Goal: Task Accomplishment & Management: Use online tool/utility

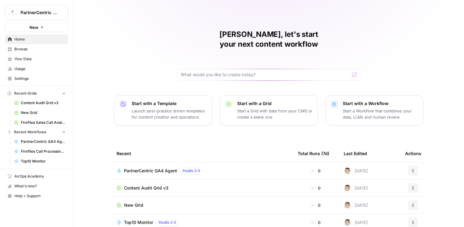
click at [36, 76] on span "Settings" at bounding box center [39, 79] width 51 height 6
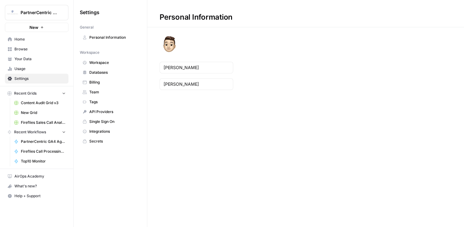
click at [103, 92] on span "Team" at bounding box center [113, 92] width 49 height 6
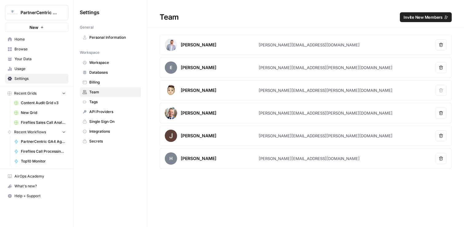
click at [434, 19] on span "Invite New Members" at bounding box center [423, 17] width 39 height 6
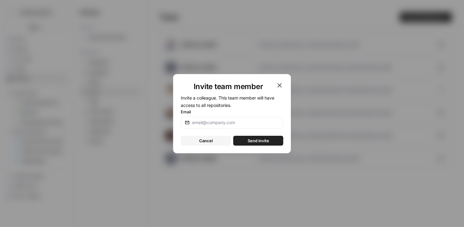
click at [224, 118] on div at bounding box center [232, 123] width 102 height 12
paste input "[PERSON_NAME][EMAIL_ADDRESS][PERSON_NAME][DOMAIN_NAME]"
type input "[PERSON_NAME][EMAIL_ADDRESS][PERSON_NAME][DOMAIN_NAME]"
click at [270, 138] on button "Send invite" at bounding box center [258, 141] width 50 height 10
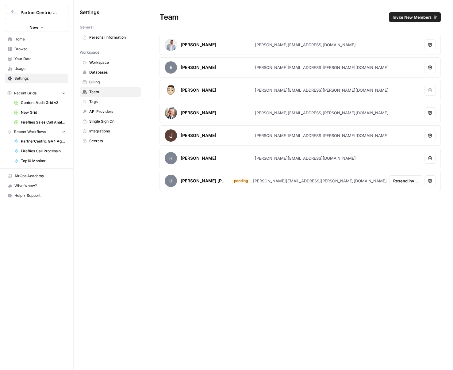
click at [30, 40] on span "Home" at bounding box center [39, 40] width 51 height 6
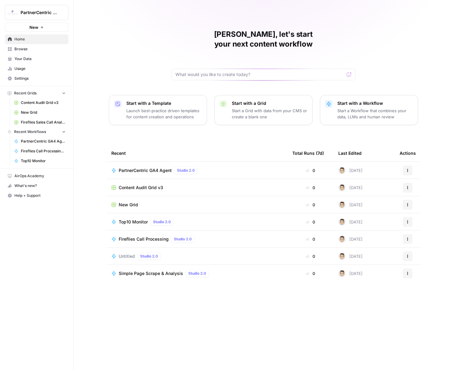
click at [43, 51] on span "Browse" at bounding box center [39, 49] width 51 height 6
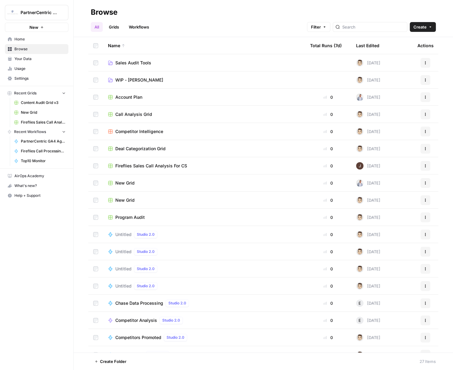
click at [17, 40] on span "Home" at bounding box center [39, 40] width 51 height 6
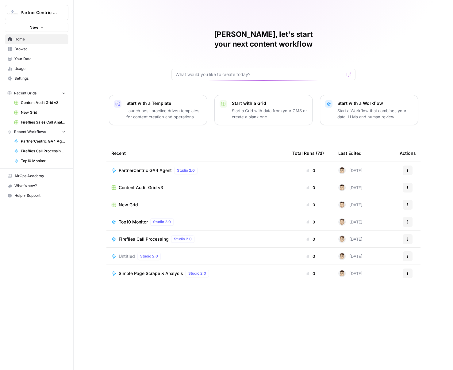
click at [34, 142] on span "PartnerCentric GA4 Agent" at bounding box center [43, 142] width 45 height 6
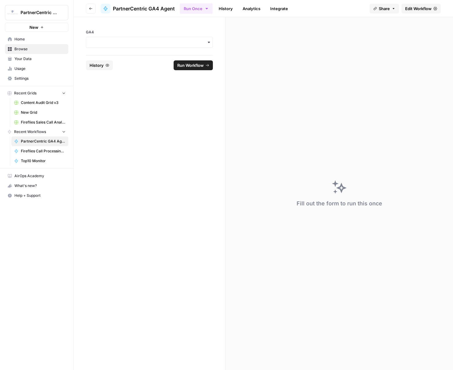
click at [427, 11] on span "Edit Workflow" at bounding box center [418, 9] width 26 height 6
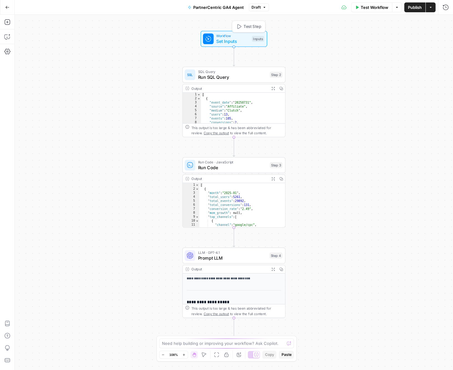
click at [227, 42] on span "Set Inputs" at bounding box center [232, 41] width 33 height 7
click at [445, 20] on button "Close" at bounding box center [446, 22] width 8 height 8
click at [225, 80] on div "SQL Query Run SQL Query Step 2 Copy step Delete step Add Note Test" at bounding box center [233, 75] width 103 height 16
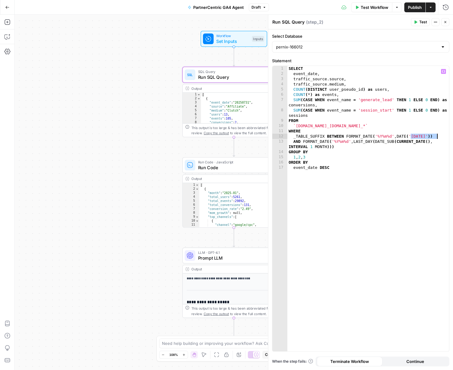
drag, startPoint x: 411, startPoint y: 135, endPoint x: 437, endPoint y: 137, distance: 25.6
click at [437, 137] on div "SELECT event_date , traffic_source . source , traffic_source . medium , COUNT (…" at bounding box center [369, 214] width 162 height 296
drag, startPoint x: 307, startPoint y: 141, endPoint x: 393, endPoint y: 142, distance: 85.6
click at [393, 142] on div "SELECT event_date , traffic_source . source , traffic_source . medium , COUNT (…" at bounding box center [369, 214] width 162 height 296
click at [392, 151] on div "SELECT event_date , traffic_source . source , traffic_source . medium , COUNT (…" at bounding box center [369, 214] width 162 height 296
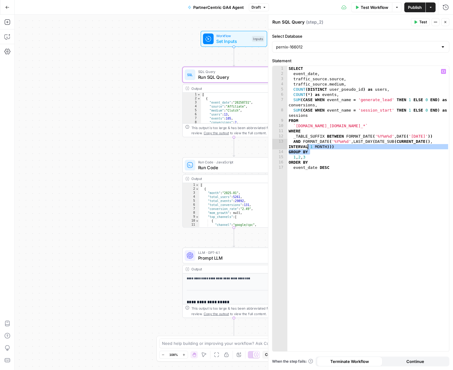
drag, startPoint x: 348, startPoint y: 149, endPoint x: 307, endPoint y: 145, distance: 41.9
click at [307, 145] on div "SELECT event_date , traffic_source . source , traffic_source . medium , COUNT (…" at bounding box center [369, 214] width 162 height 296
click at [298, 146] on div "SELECT event_date , traffic_source . source , traffic_source . medium , COUNT (…" at bounding box center [369, 214] width 162 height 296
type textarea "**********"
click at [251, 161] on span "Run Code · JavaScript" at bounding box center [232, 162] width 69 height 5
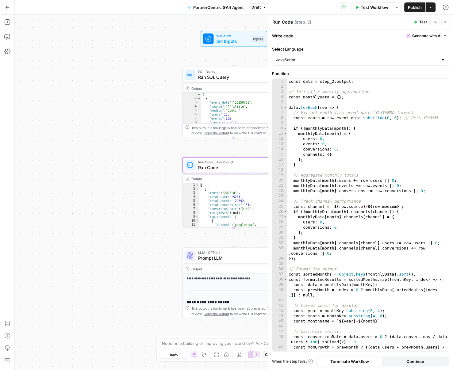
click at [217, 226] on span "Prompt LLM" at bounding box center [232, 258] width 69 height 7
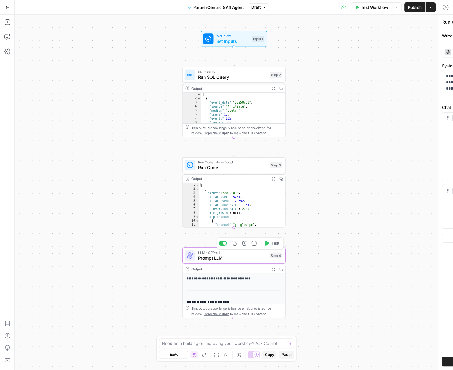
type textarea "Prompt LLM"
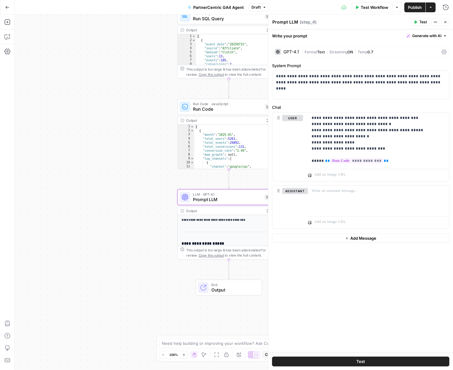
scroll to position [0, 32]
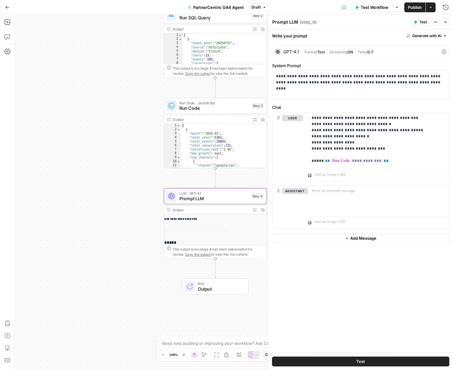
click at [255, 211] on icon "button" at bounding box center [255, 210] width 4 height 4
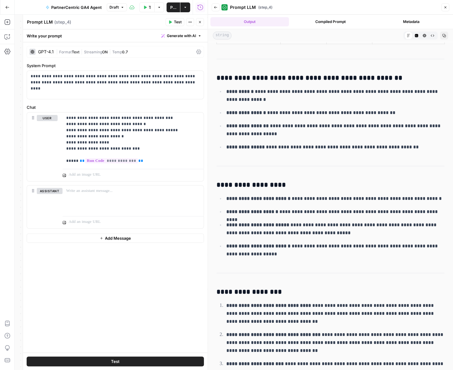
scroll to position [257, 0]
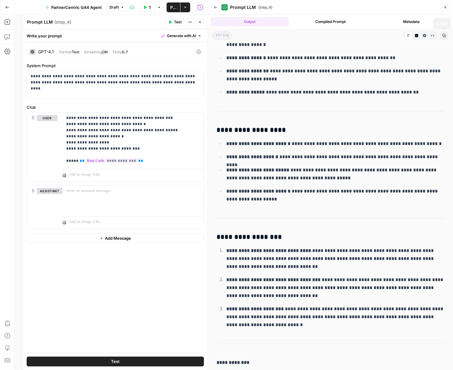
click at [443, 10] on button "Close" at bounding box center [446, 7] width 8 height 8
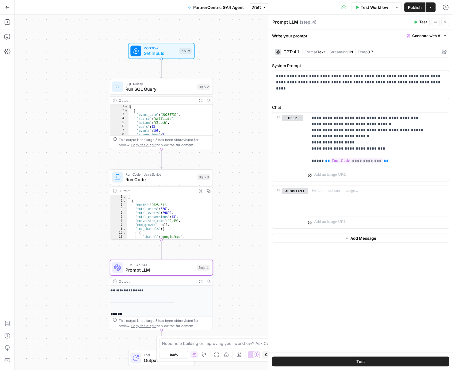
drag, startPoint x: 133, startPoint y: 74, endPoint x: 83, endPoint y: 113, distance: 63.8
click at [83, 113] on div "Workflow Set Inputs Inputs SQL Query Run SQL Query Step 2 Output Expand Output …" at bounding box center [234, 193] width 439 height 356
click at [10, 6] on button "Go Back" at bounding box center [7, 7] width 11 height 11
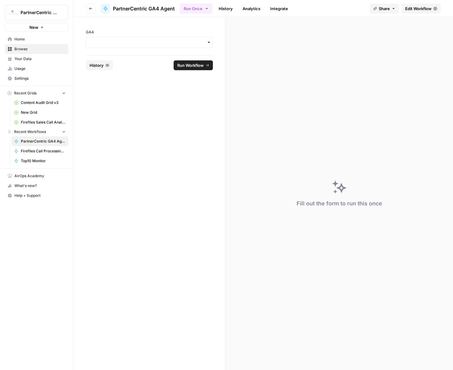
click at [182, 110] on form "GA4 History Run Workflow" at bounding box center [150, 193] width 152 height 353
click at [148, 43] on input "GA4" at bounding box center [149, 42] width 119 height 6
click at [150, 57] on div "pernix-166012" at bounding box center [149, 59] width 126 height 12
click at [128, 41] on input "GA4" at bounding box center [149, 42] width 119 height 6
click at [126, 60] on div "pernix-166012" at bounding box center [149, 59] width 126 height 12
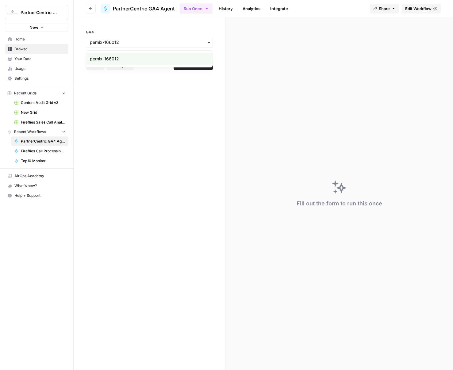
click at [191, 83] on form "GA4 Reset History Run Workflow" at bounding box center [150, 193] width 152 height 353
click at [187, 65] on span "Run Workflow" at bounding box center [190, 65] width 26 height 6
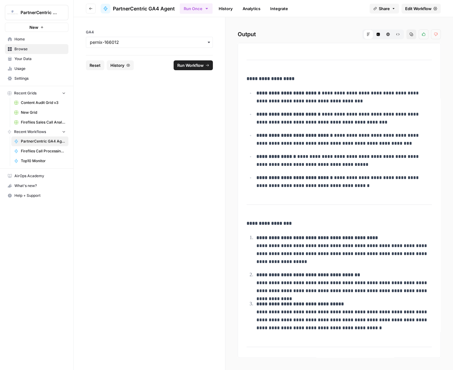
scroll to position [341, 0]
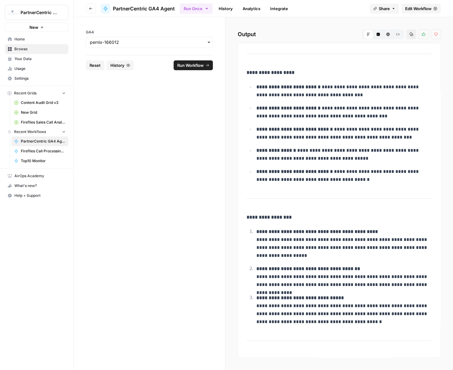
click at [416, 9] on span "Edit Workflow" at bounding box center [418, 9] width 26 height 6
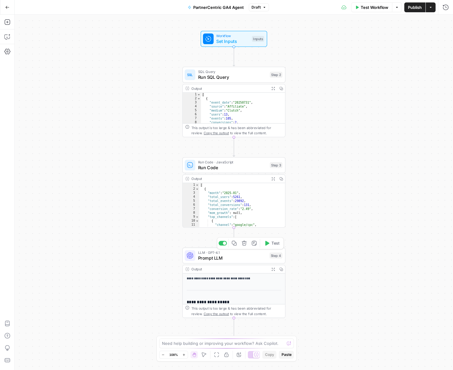
click at [209, 226] on span "LLM · GPT-4.1" at bounding box center [232, 252] width 69 height 5
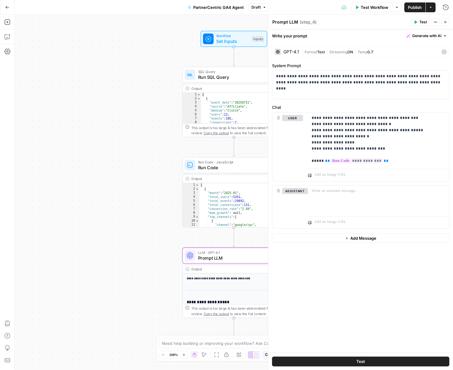
click at [7, 6] on icon "button" at bounding box center [7, 7] width 4 height 4
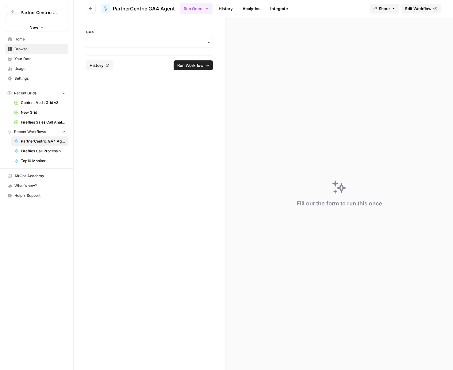
click at [30, 39] on span "Home" at bounding box center [39, 40] width 51 height 6
click at [411, 8] on span "Edit Workflow" at bounding box center [418, 9] width 26 height 6
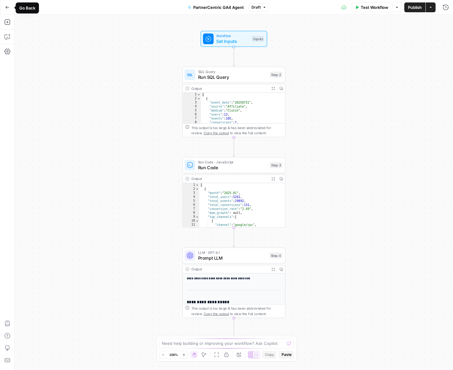
click at [9, 9] on button "Go Back" at bounding box center [7, 7] width 11 height 11
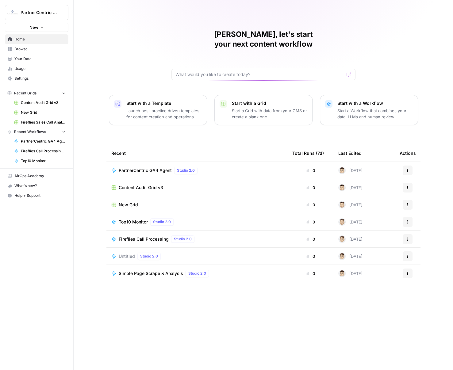
click at [154, 168] on span "PartnerCentric GA4 Agent" at bounding box center [145, 171] width 53 height 6
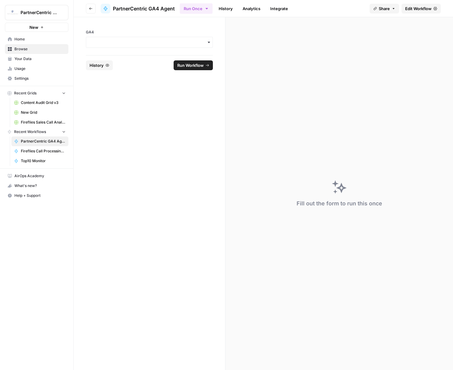
click at [433, 5] on link "Edit Workflow" at bounding box center [421, 9] width 39 height 10
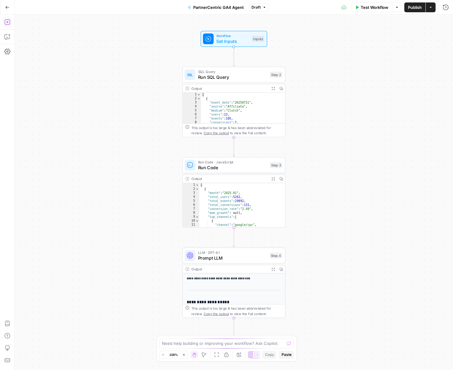
click at [9, 21] on icon "button" at bounding box center [7, 22] width 6 height 6
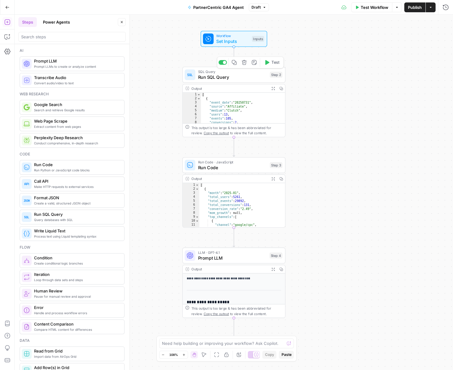
click at [204, 79] on span "Run SQL Query" at bounding box center [232, 77] width 69 height 7
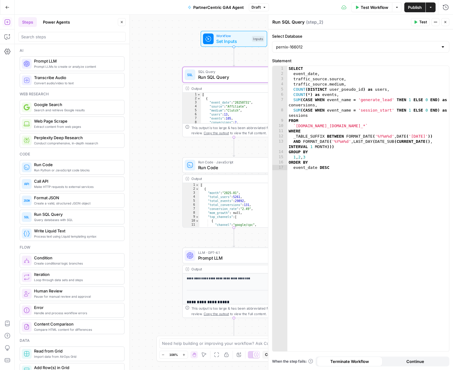
click at [8, 4] on button "Go Back" at bounding box center [7, 7] width 11 height 11
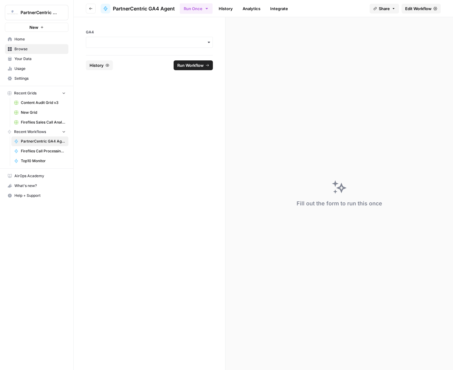
click at [395, 10] on button "Share" at bounding box center [384, 9] width 29 height 10
click at [397, 28] on div at bounding box center [403, 24] width 13 height 7
click at [386, 41] on button "Copy" at bounding box center [396, 38] width 20 height 6
click at [122, 113] on form "GA4 History Run Workflow" at bounding box center [150, 193] width 152 height 353
click at [422, 12] on link "Edit Workflow" at bounding box center [421, 9] width 39 height 10
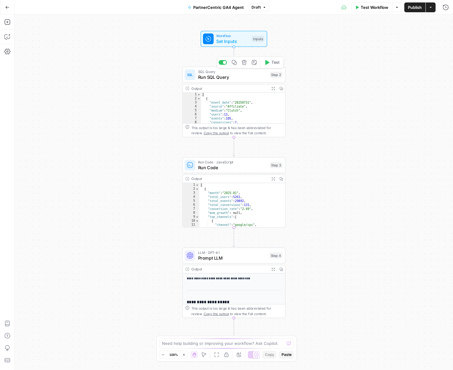
click at [234, 73] on span "SQL Query" at bounding box center [232, 71] width 69 height 5
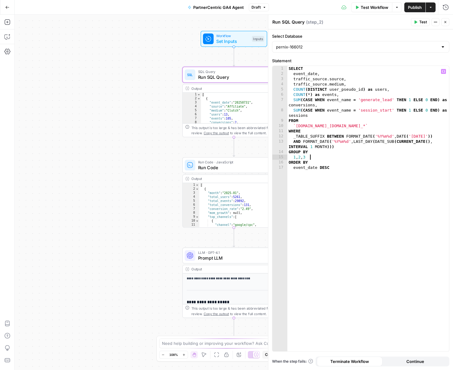
click at [411, 160] on div "SELECT event_date , traffic_source . source , traffic_source . medium , COUNT (…" at bounding box center [369, 214] width 162 height 296
click at [372, 177] on div "SELECT event_date , traffic_source . source , traffic_source . medium , COUNT (…" at bounding box center [369, 214] width 162 height 296
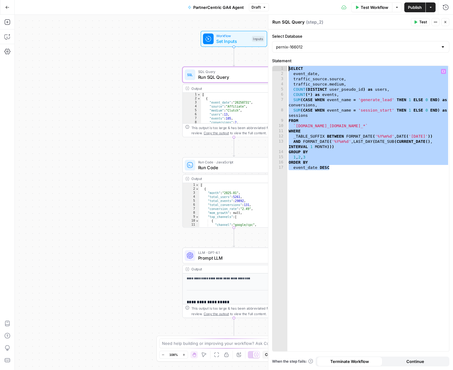
drag, startPoint x: 333, startPoint y: 171, endPoint x: 279, endPoint y: 58, distance: 125.5
click at [279, 58] on div "**********" at bounding box center [360, 205] width 177 height 294
click at [364, 100] on div "SELECT event_date , traffic_source . source , traffic_source . medium , COUNT (…" at bounding box center [369, 214] width 162 height 296
type textarea "**********"
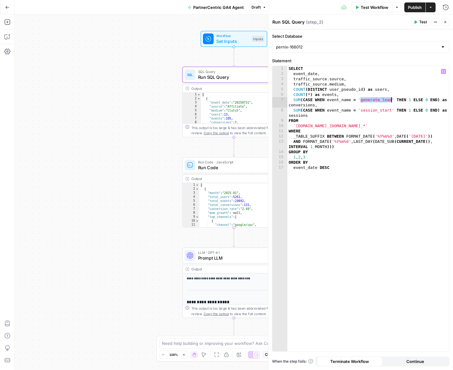
drag, startPoint x: 361, startPoint y: 99, endPoint x: 390, endPoint y: 99, distance: 29.2
click at [390, 99] on div "SELECT event_date , traffic_source . source , traffic_source . medium , COUNT (…" at bounding box center [369, 214] width 162 height 296
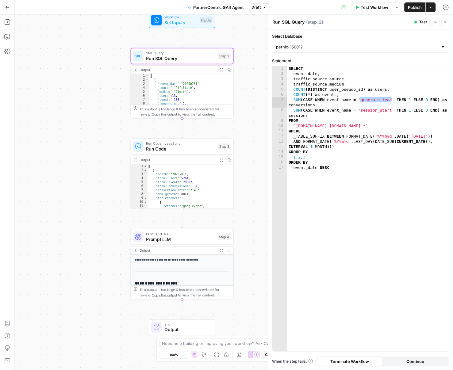
drag, startPoint x: 152, startPoint y: 75, endPoint x: 100, endPoint y: 56, distance: 55.1
click at [100, 56] on div "Workflow Set Inputs Inputs SQL Query Run SQL Query Step 2 Output Expand Output …" at bounding box center [234, 193] width 439 height 356
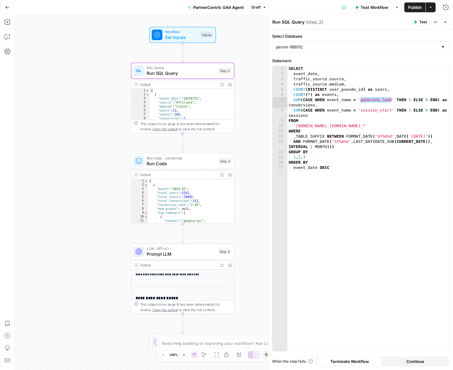
drag, startPoint x: 102, startPoint y: 68, endPoint x: 108, endPoint y: 82, distance: 15.9
click at [108, 82] on div "Workflow Set Inputs Inputs SQL Query Run SQL Query Step 2 Output Expand Output …" at bounding box center [234, 193] width 439 height 356
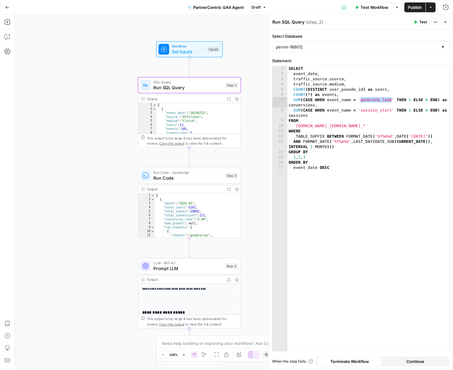
click at [4, 7] on button "Go Back" at bounding box center [7, 7] width 11 height 11
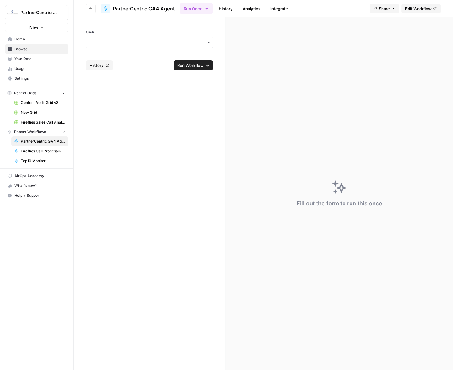
click at [47, 143] on span "PartnerCentric GA4 Agent" at bounding box center [43, 142] width 45 height 6
click at [167, 34] on label "GA4" at bounding box center [149, 32] width 127 height 6
click at [167, 39] on input "GA4" at bounding box center [149, 42] width 119 height 6
click at [161, 43] on input "GA4" at bounding box center [149, 42] width 119 height 6
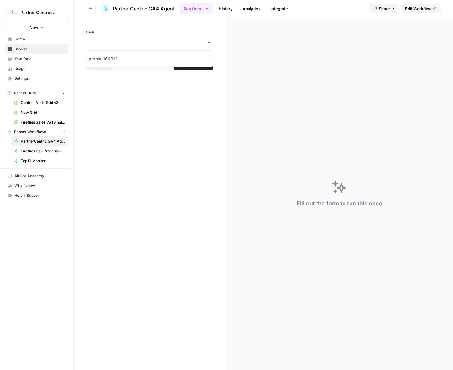
click at [148, 59] on div "pernix-166012" at bounding box center [149, 59] width 126 height 12
click at [207, 65] on icon "submit" at bounding box center [208, 66] width 4 height 4
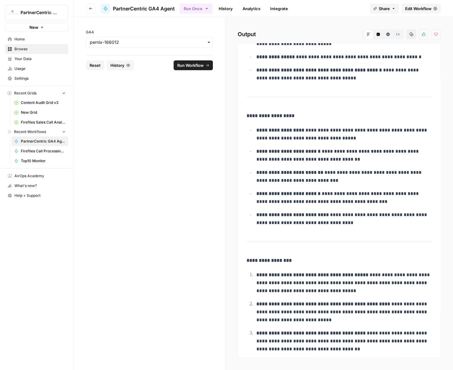
scroll to position [281, 0]
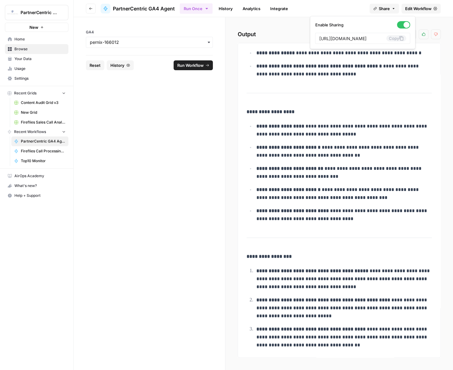
click at [395, 10] on button "Share" at bounding box center [384, 9] width 29 height 10
click at [386, 38] on button "Copy" at bounding box center [396, 38] width 20 height 6
click at [419, 21] on div "**********" at bounding box center [340, 193] width 228 height 353
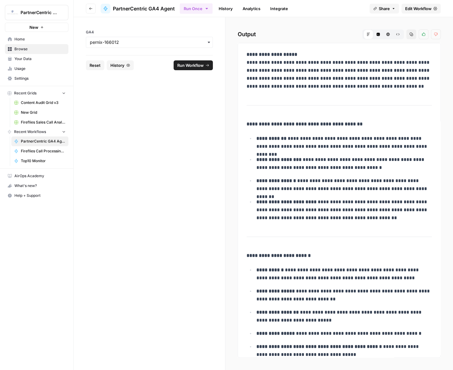
click at [412, 12] on link "Edit Workflow" at bounding box center [421, 9] width 39 height 10
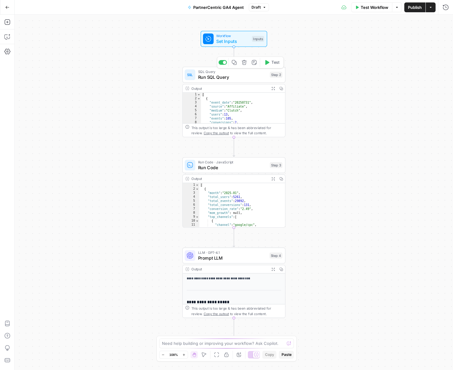
click at [233, 79] on span "Run SQL Query" at bounding box center [232, 77] width 69 height 7
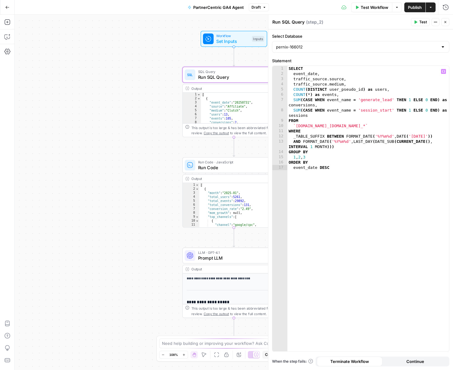
type textarea "**********"
click at [360, 169] on div "SELECT event_date , traffic_source . source , traffic_source . medium , COUNT (…" at bounding box center [369, 214] width 162 height 296
click at [226, 226] on div "LLM · GPT-4.1 Prompt LLM Step 4 Copy step Delete step Add Note Test" at bounding box center [233, 256] width 103 height 16
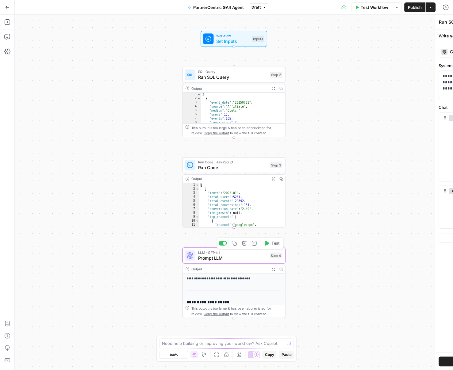
type textarea "Prompt LLM"
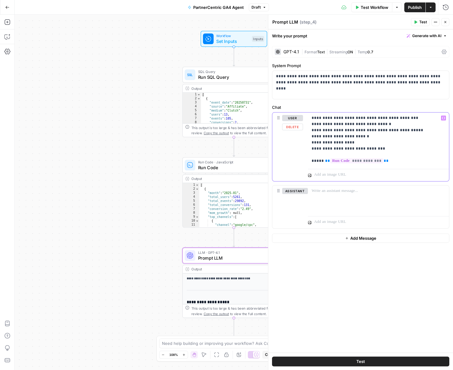
click at [385, 154] on p "**********" at bounding box center [379, 139] width 134 height 49
click at [363, 133] on p "**********" at bounding box center [379, 139] width 134 height 49
click at [410, 131] on p "**********" at bounding box center [379, 139] width 134 height 49
click at [390, 146] on p "**********" at bounding box center [379, 139] width 134 height 49
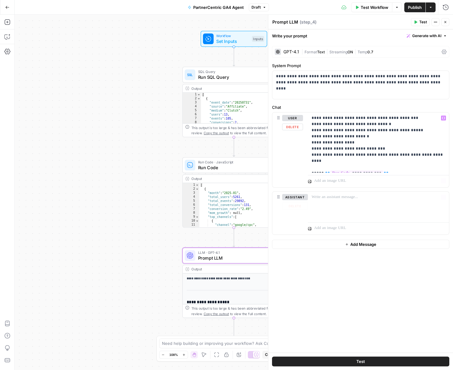
click at [381, 226] on div "**********" at bounding box center [361, 197] width 185 height 311
click at [418, 7] on span "Publish" at bounding box center [415, 7] width 14 height 6
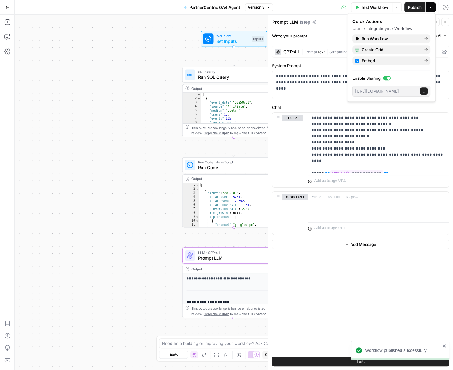
click at [430, 10] on button "Actions" at bounding box center [431, 7] width 10 height 10
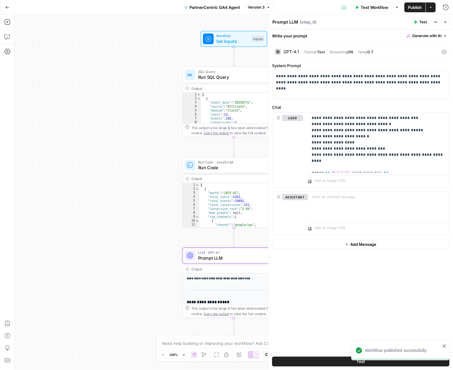
click at [446, 22] on icon "button" at bounding box center [446, 22] width 4 height 4
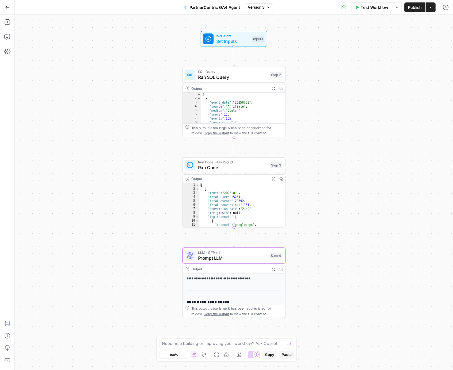
click at [250, 226] on span "Prompt LLM" at bounding box center [232, 258] width 69 height 7
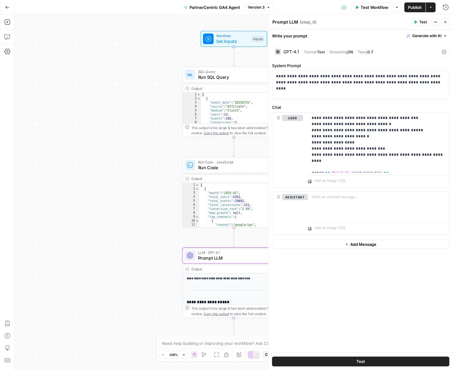
click at [445, 22] on icon "button" at bounding box center [445, 22] width 2 height 2
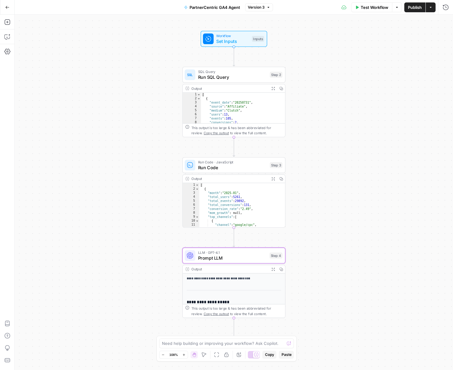
click at [262, 226] on span "Prompt LLM" at bounding box center [232, 258] width 69 height 7
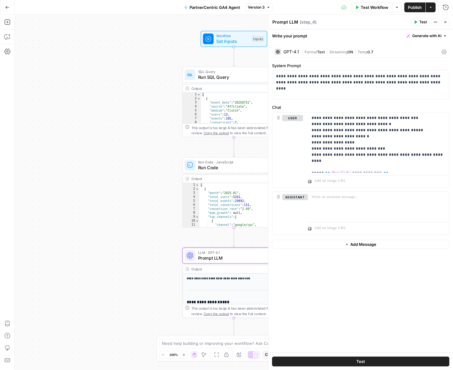
click at [448, 21] on button "Close" at bounding box center [446, 22] width 8 height 8
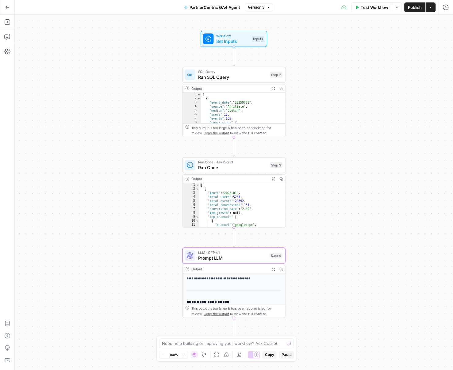
click at [363, 8] on span "Test Workflow" at bounding box center [375, 7] width 28 height 6
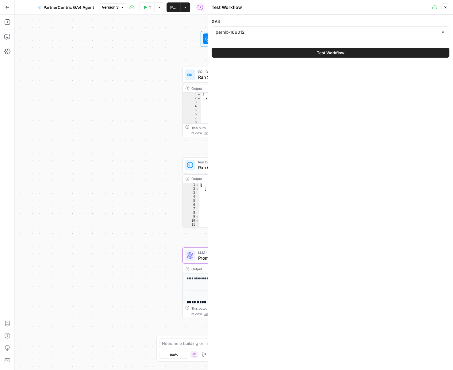
click at [299, 51] on button "Test Workflow" at bounding box center [331, 53] width 238 height 10
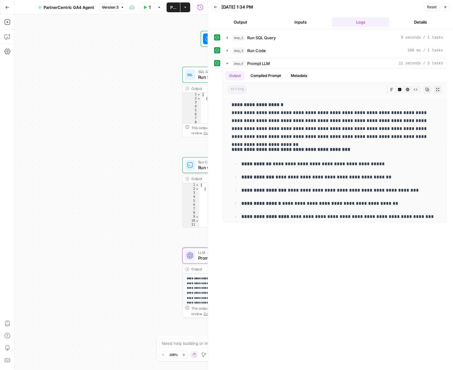
click at [446, 6] on icon "button" at bounding box center [446, 7] width 4 height 4
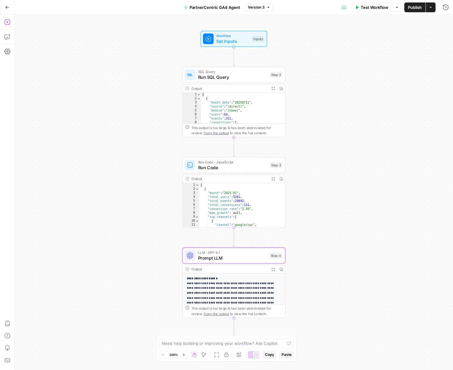
click at [9, 22] on icon "button" at bounding box center [7, 22] width 6 height 6
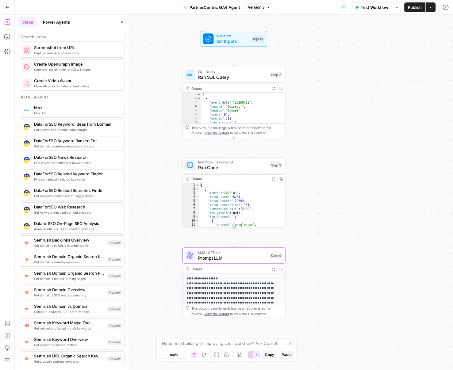
scroll to position [501, 0]
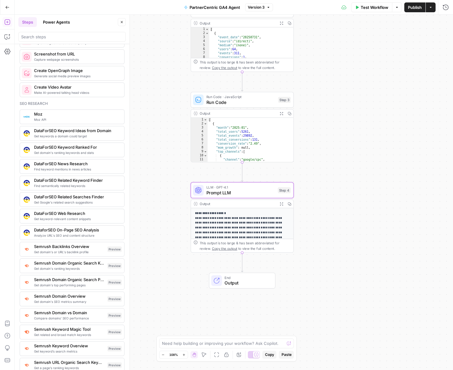
drag, startPoint x: 159, startPoint y: 255, endPoint x: 167, endPoint y: 214, distance: 41.9
click at [167, 214] on div "Workflow Set Inputs Inputs SQL Query Run SQL Query Step 2 Output Expand Output …" at bounding box center [234, 193] width 439 height 356
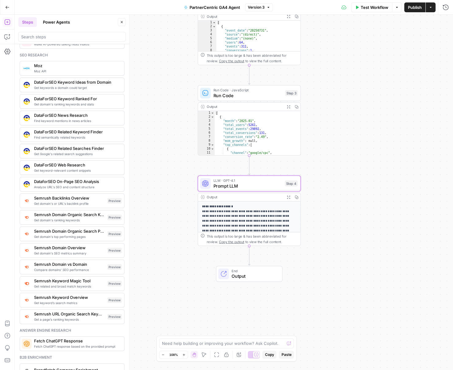
scroll to position [546, 0]
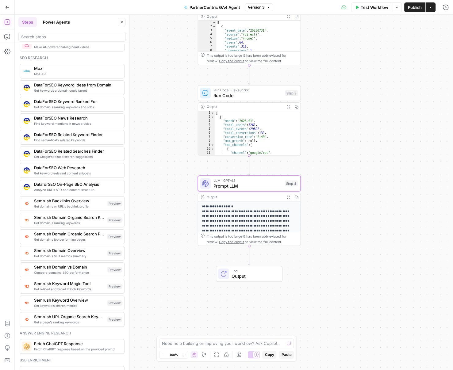
click at [258, 182] on span "LLM · GPT-4.1" at bounding box center [247, 180] width 69 height 5
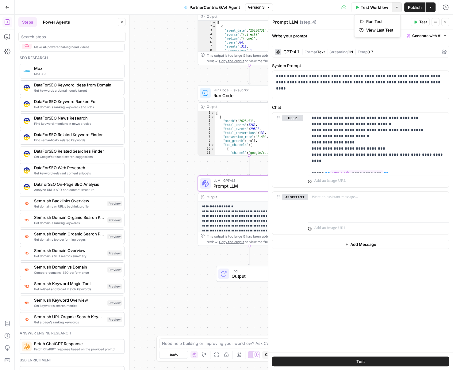
click at [395, 9] on icon "button" at bounding box center [397, 8] width 4 height 4
click at [385, 32] on span "View Last Test" at bounding box center [379, 30] width 27 height 6
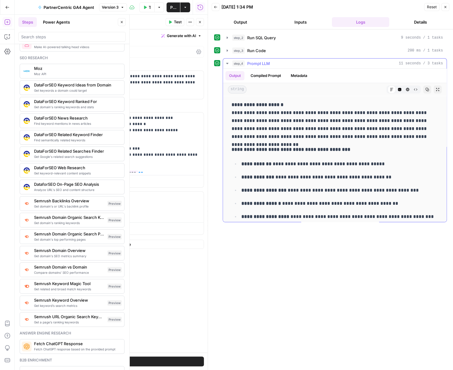
click at [436, 88] on icon "button" at bounding box center [438, 90] width 4 height 4
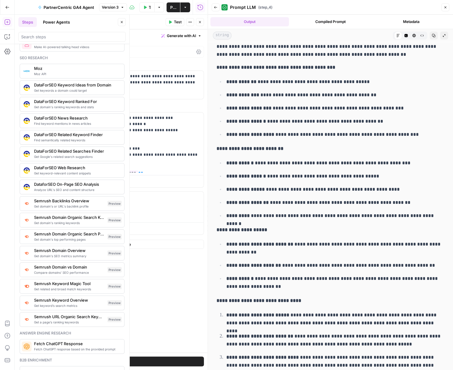
scroll to position [31, 0]
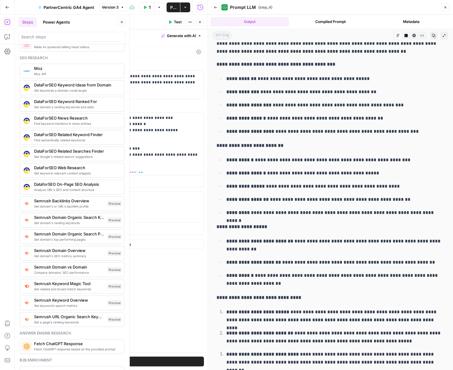
drag, startPoint x: 228, startPoint y: 212, endPoint x: 306, endPoint y: 212, distance: 77.9
click at [306, 212] on p "**********" at bounding box center [335, 213] width 218 height 8
click at [234, 212] on strong "*********" at bounding box center [237, 213] width 23 height 5
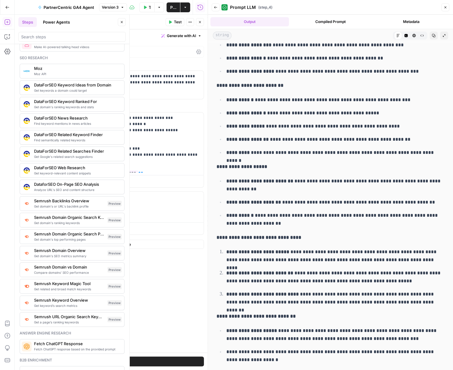
scroll to position [0, 0]
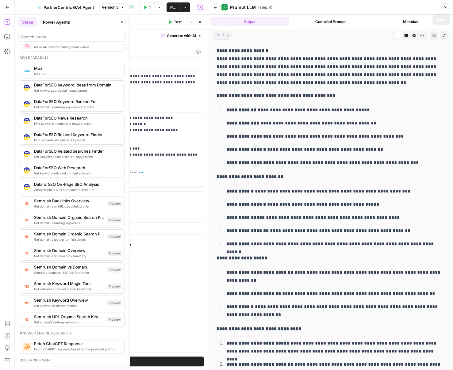
click at [442, 9] on button "Close" at bounding box center [446, 7] width 8 height 8
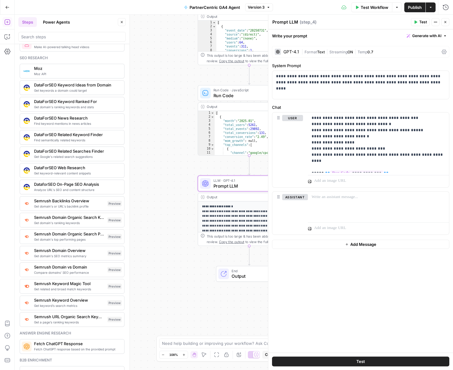
click at [438, 55] on div "GPT-4.1 | Format Text | Streaming ON | Temp 0.7" at bounding box center [360, 52] width 177 height 12
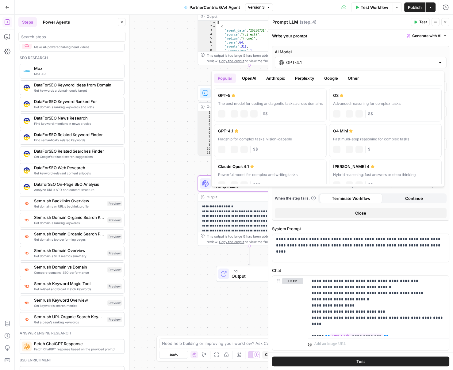
click at [292, 62] on input "GPT-4.1" at bounding box center [360, 63] width 149 height 6
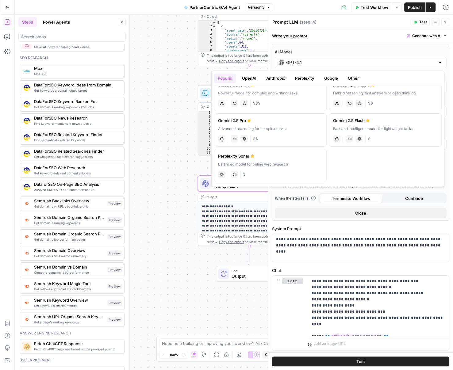
scroll to position [9, 0]
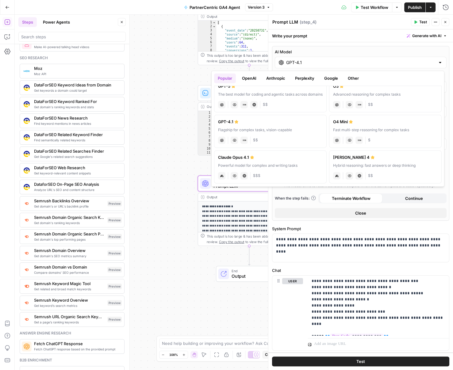
click at [250, 80] on button "OpenAI" at bounding box center [249, 78] width 22 height 10
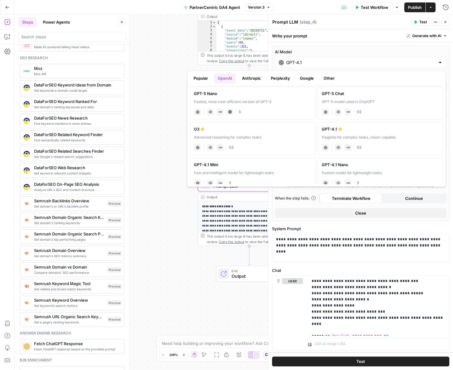
scroll to position [0, 0]
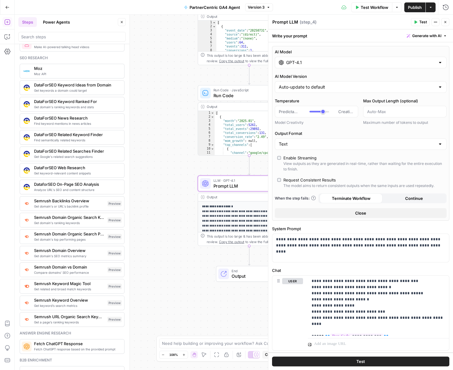
click at [336, 47] on div "AI Model GPT-4.1 AI Model Version Auto-update to default Temperature Predictabl…" at bounding box center [360, 133] width 177 height 175
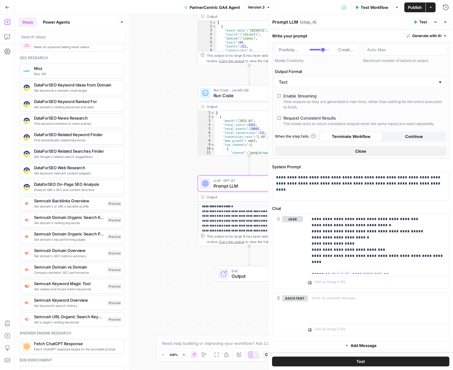
click at [442, 20] on button "Close" at bounding box center [446, 22] width 8 height 8
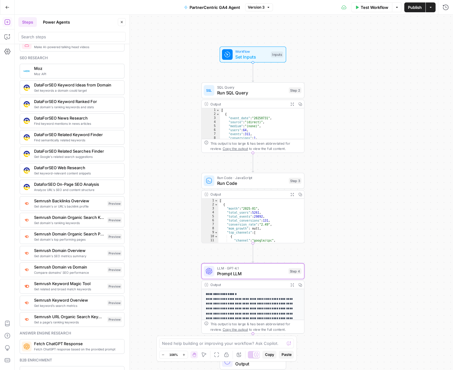
drag, startPoint x: 319, startPoint y: 66, endPoint x: 320, endPoint y: 164, distance: 97.3
click at [320, 164] on div "Workflow Set Inputs Inputs SQL Query Run SQL Query Step 2 Output Expand Output …" at bounding box center [234, 193] width 439 height 356
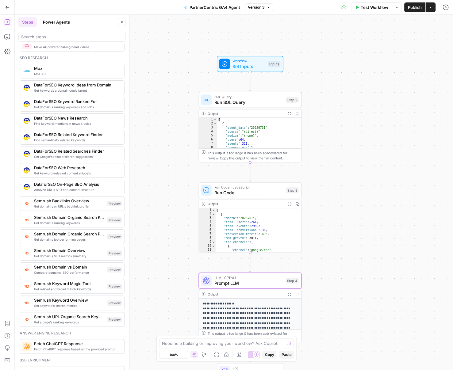
click at [7, 10] on button "Go Back" at bounding box center [7, 7] width 11 height 11
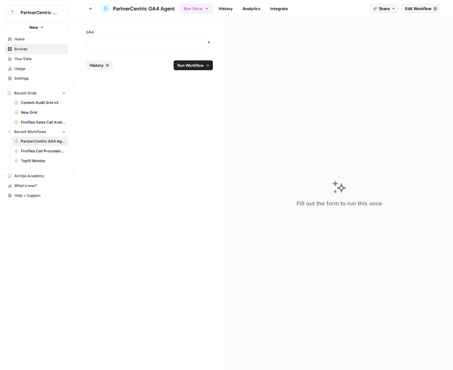
click at [36, 61] on span "Your Data" at bounding box center [39, 59] width 51 height 6
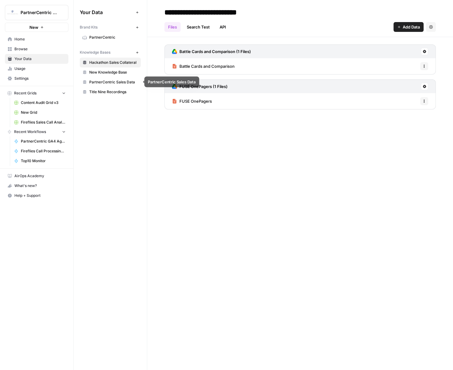
click at [111, 81] on span "PartnerCentric Sales Data" at bounding box center [113, 82] width 49 height 6
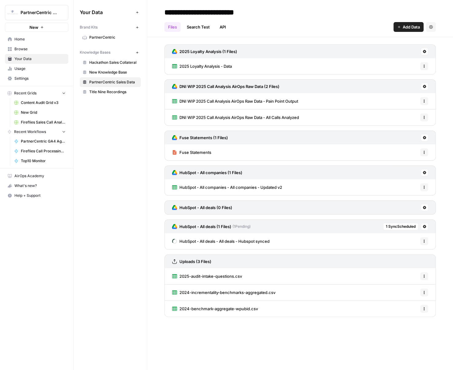
click at [249, 226] on span "HubSpot - All deals - All deals - Hubspot synced" at bounding box center [225, 241] width 90 height 6
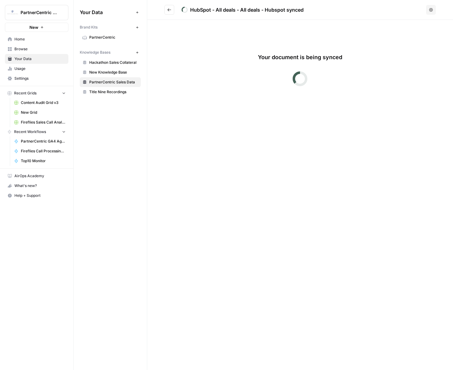
click at [169, 10] on icon "Go back" at bounding box center [169, 10] width 4 height 4
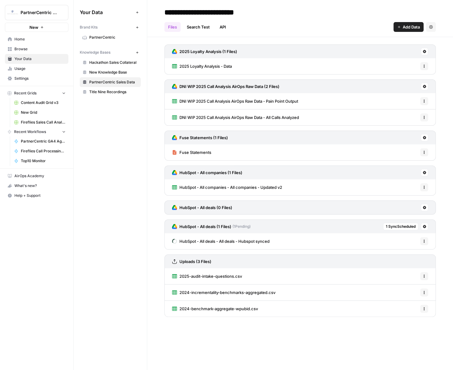
click at [269, 187] on span "HubSpot - All companies - All companies - Updated v2" at bounding box center [231, 187] width 103 height 6
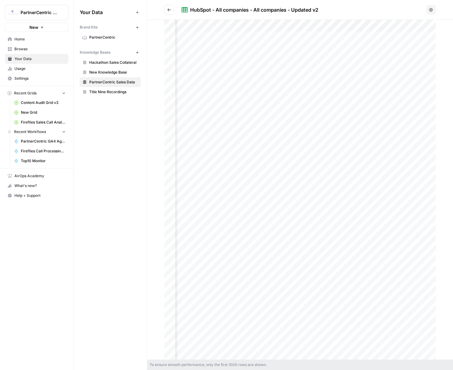
scroll to position [0, 1084]
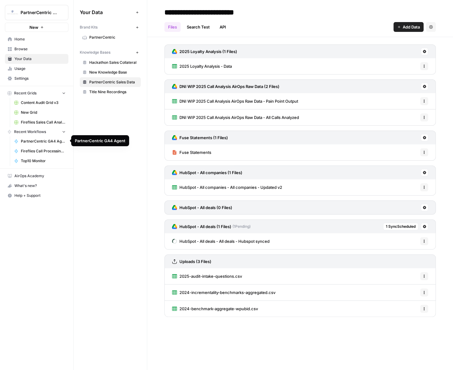
click at [41, 142] on span "PartnerCentric GA4 Agent" at bounding box center [43, 142] width 45 height 6
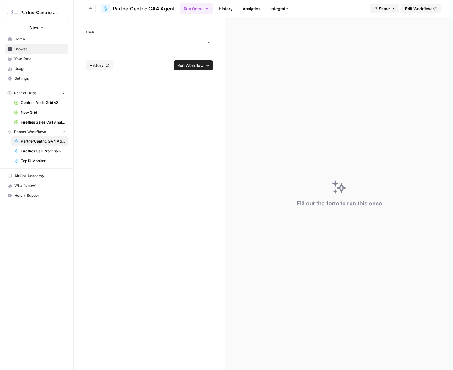
click at [420, 11] on span "Edit Workflow" at bounding box center [418, 9] width 26 height 6
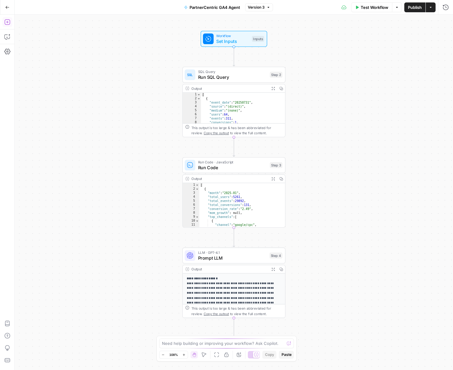
click at [10, 23] on icon "button" at bounding box center [7, 22] width 6 height 6
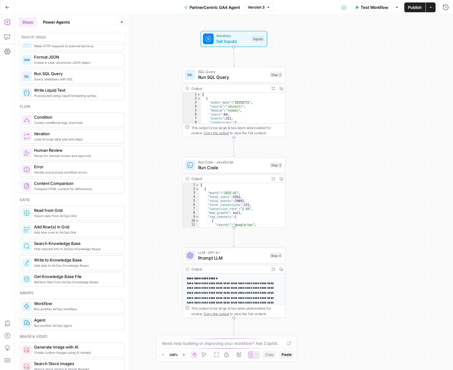
scroll to position [209, 0]
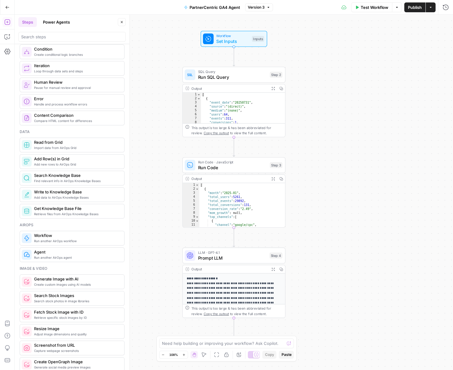
click at [7, 8] on icon "button" at bounding box center [7, 7] width 4 height 4
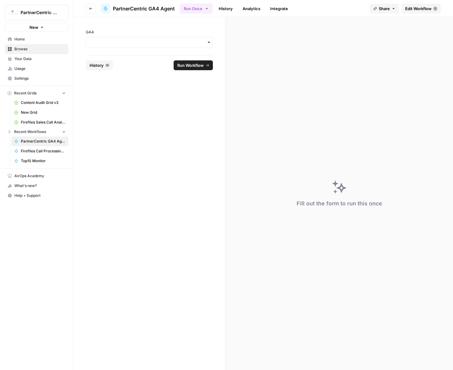
click at [39, 57] on span "Your Data" at bounding box center [39, 59] width 51 height 6
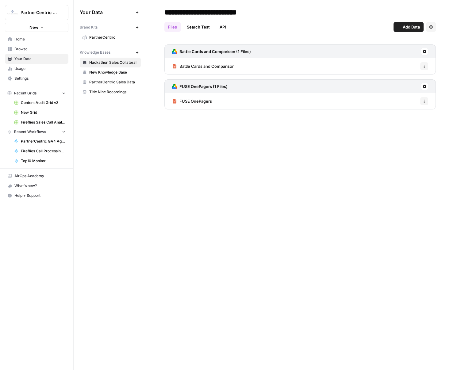
click at [112, 84] on span "PartnerCentric Sales Data" at bounding box center [113, 82] width 49 height 6
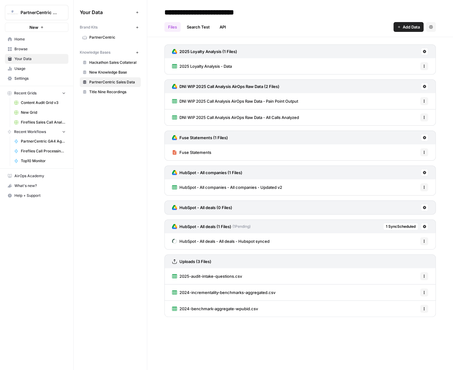
click at [281, 226] on div "HubSpot - All deals - All deals - Hubspot synced Options" at bounding box center [300, 242] width 272 height 16
click at [261, 226] on span "HubSpot - All deals - All deals - Hubspot synced" at bounding box center [225, 241] width 90 height 6
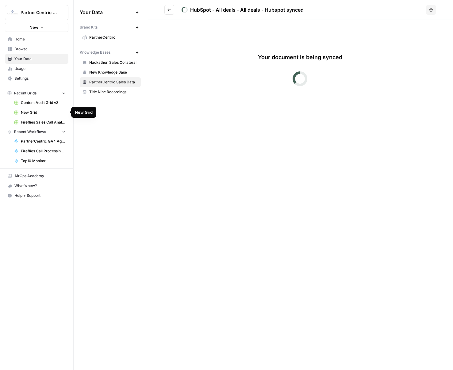
click at [39, 142] on span "PartnerCentric GA4 Agent" at bounding box center [43, 142] width 45 height 6
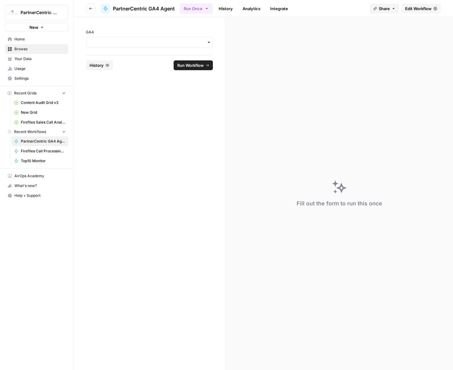
click at [91, 8] on icon "button" at bounding box center [91, 9] width 4 height 4
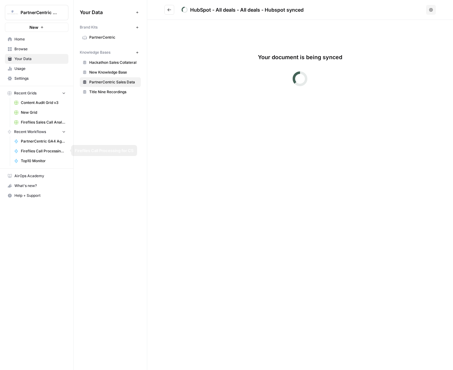
click at [52, 142] on span "PartnerCentric GA4 Agent" at bounding box center [43, 142] width 45 height 6
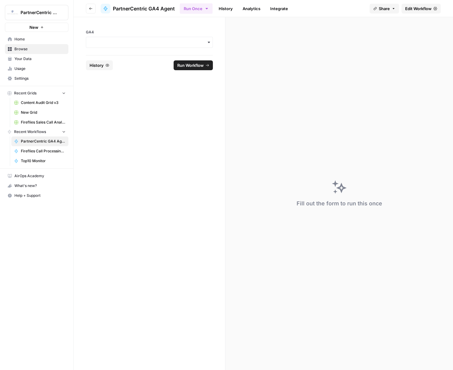
click at [31, 53] on link "Browse" at bounding box center [37, 49] width 64 height 10
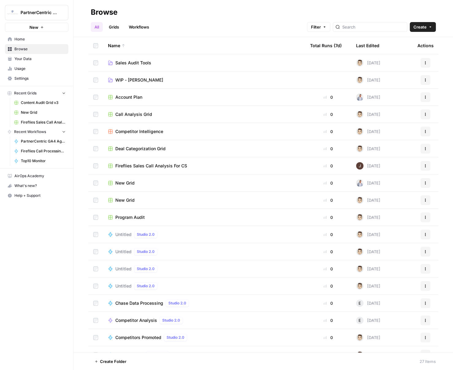
click at [30, 57] on span "Your Data" at bounding box center [39, 59] width 51 height 6
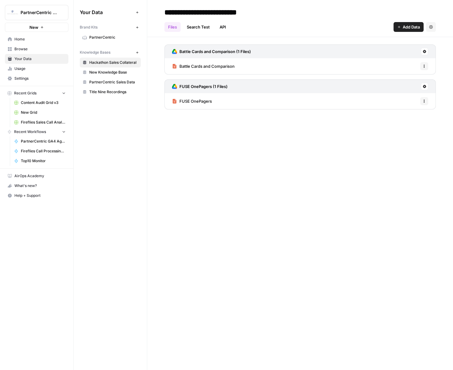
click at [23, 45] on link "Browse" at bounding box center [37, 49] width 64 height 10
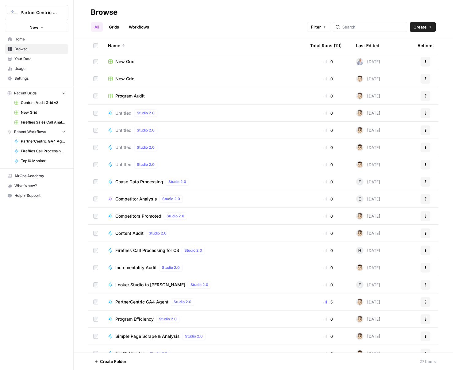
scroll to position [165, 0]
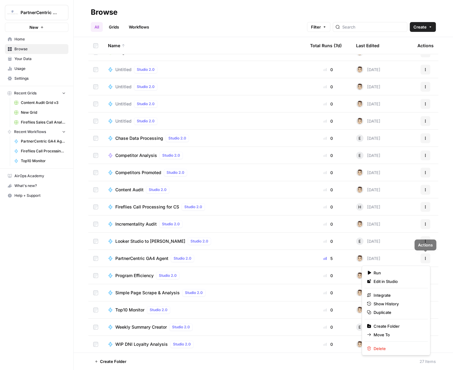
click at [427, 226] on button "Actions" at bounding box center [426, 259] width 10 height 10
click at [392, 226] on span "Duplicate" at bounding box center [398, 312] width 49 height 6
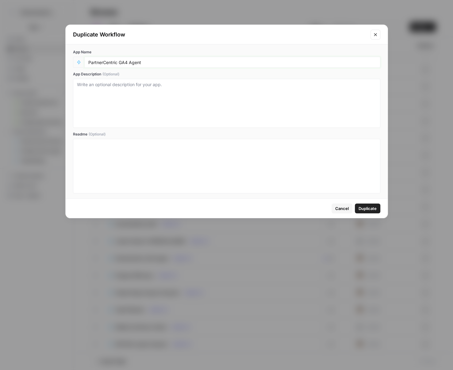
click at [152, 62] on input "PartnerCentric GA4 Agent" at bounding box center [232, 63] width 288 height 6
click at [348, 211] on button "Cancel" at bounding box center [342, 209] width 21 height 10
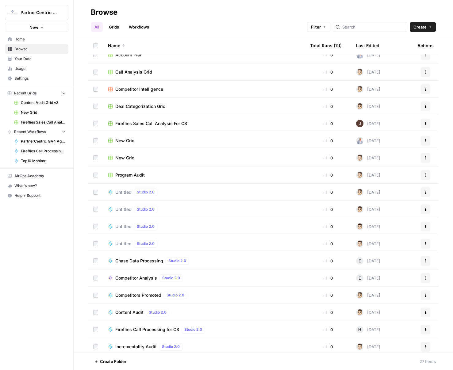
scroll to position [0, 0]
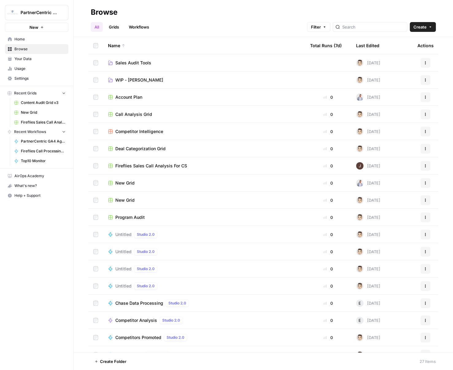
click at [33, 68] on span "Usage" at bounding box center [39, 69] width 51 height 6
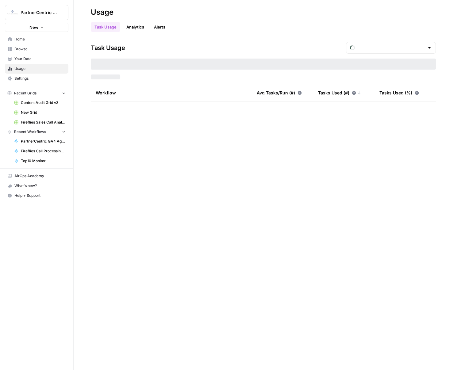
type input "August Included Tasks"
click at [33, 76] on span "Settings" at bounding box center [39, 79] width 51 height 6
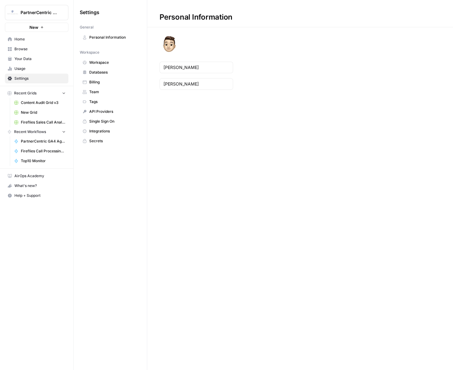
click at [102, 90] on span "Team" at bounding box center [113, 92] width 49 height 6
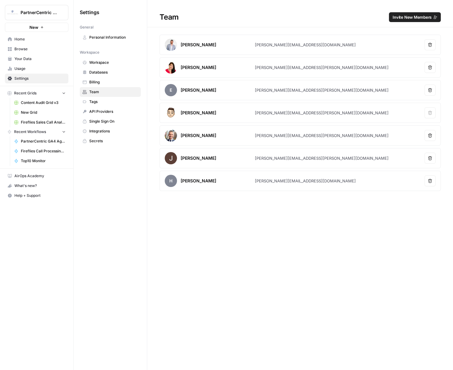
click at [424, 17] on span "Invite New Members" at bounding box center [412, 17] width 39 height 6
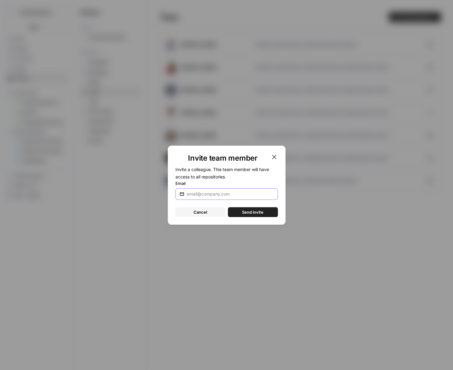
click at [217, 196] on input "Email" at bounding box center [229, 194] width 85 height 6
paste input "[PERSON_NAME][EMAIL_ADDRESS][PERSON_NAME][DOMAIN_NAME]"
type input "[PERSON_NAME][EMAIL_ADDRESS][PERSON_NAME][DOMAIN_NAME]"
click at [263, 215] on span "Send invite" at bounding box center [252, 212] width 21 height 6
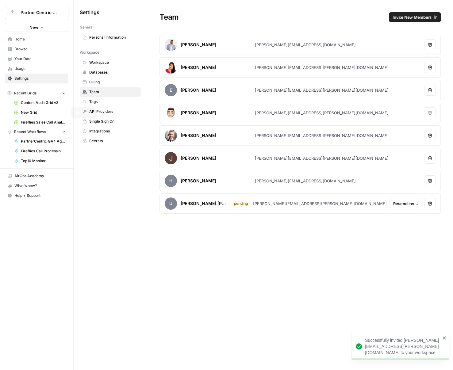
click at [52, 142] on span "PartnerCentric GA4 Agent" at bounding box center [43, 142] width 45 height 6
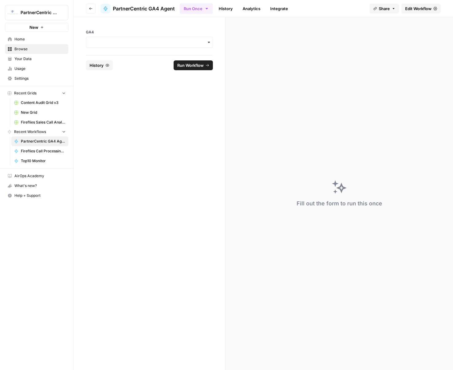
click at [51, 80] on span "Settings" at bounding box center [39, 79] width 51 height 6
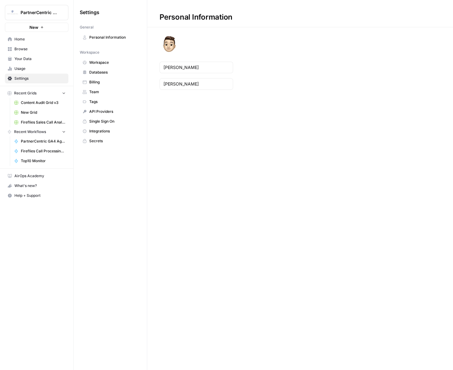
click at [111, 73] on span "Databases" at bounding box center [113, 73] width 49 height 6
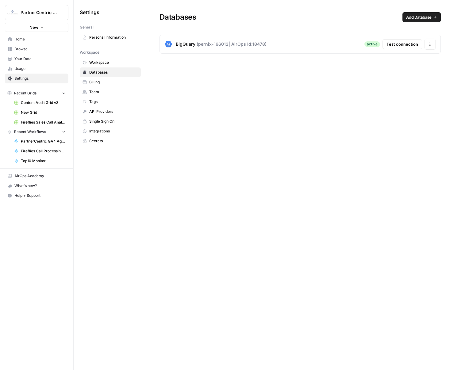
click at [415, 17] on span "Add Database" at bounding box center [418, 17] width 25 height 6
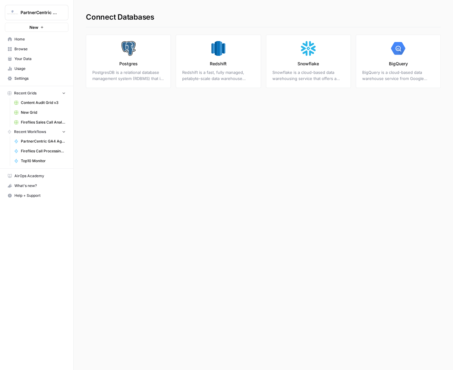
click at [187, 159] on div "Connect Databases Postgres PostgresDB is a relational database management syste…" at bounding box center [264, 185] width 380 height 370
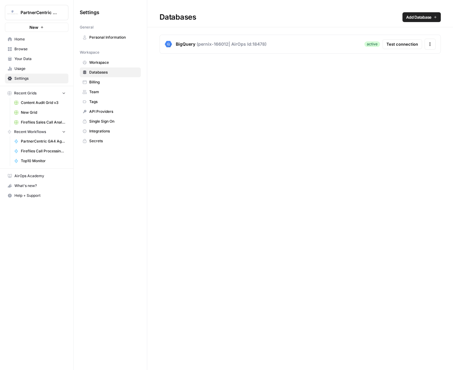
click at [50, 139] on span "PartnerCentric GA4 Agent" at bounding box center [43, 142] width 45 height 6
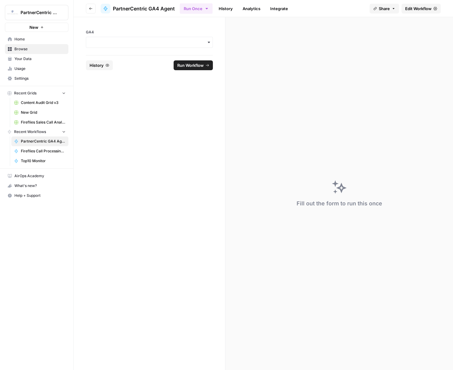
click at [420, 7] on span "Edit Workflow" at bounding box center [418, 9] width 26 height 6
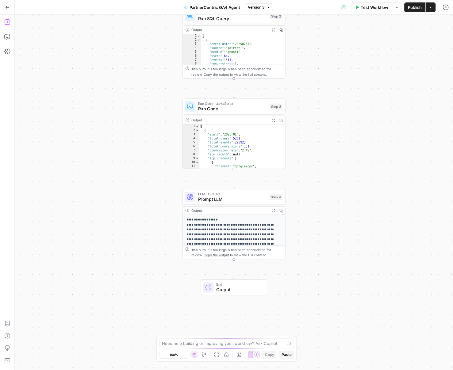
click at [5, 22] on icon "button" at bounding box center [7, 22] width 6 height 6
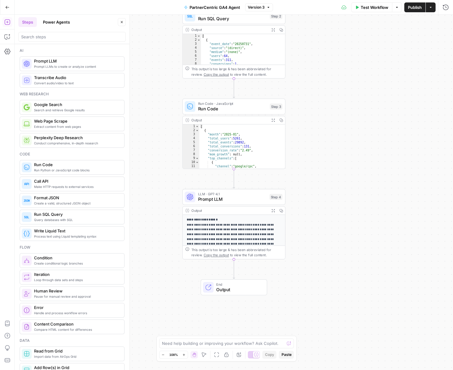
click at [7, 10] on button "Go Back" at bounding box center [7, 7] width 11 height 11
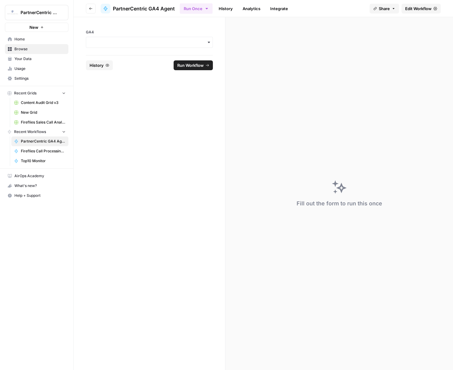
click at [39, 57] on span "Your Data" at bounding box center [39, 59] width 51 height 6
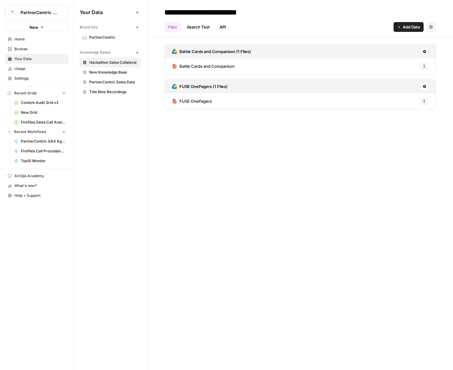
click at [46, 47] on span "Browse" at bounding box center [39, 49] width 51 height 6
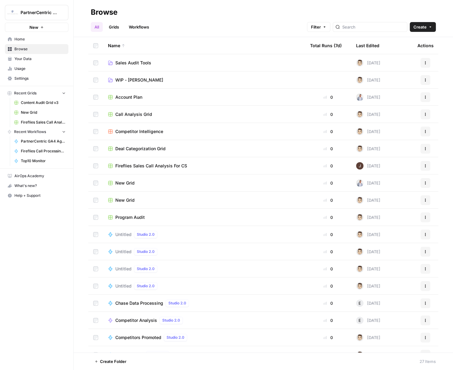
click at [143, 63] on span "Sales Audit Tools" at bounding box center [133, 63] width 36 height 6
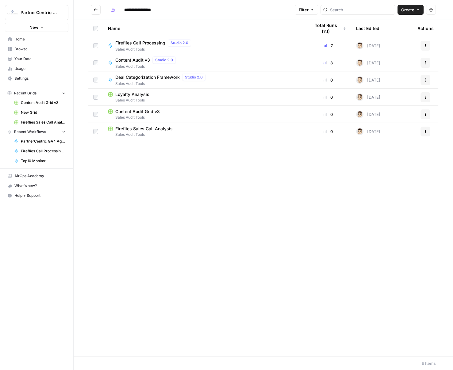
click at [94, 11] on icon "Go back" at bounding box center [96, 10] width 4 height 4
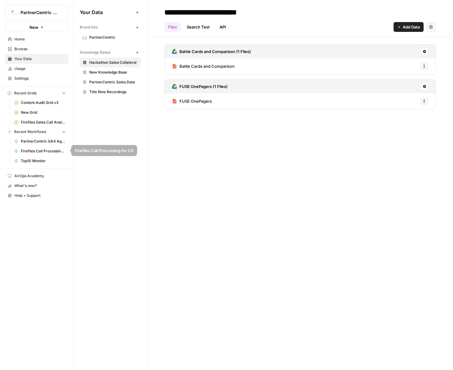
click at [44, 141] on span "PartnerCentric GA4 Agent" at bounding box center [43, 142] width 45 height 6
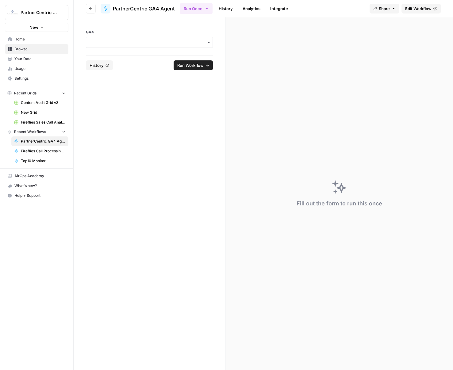
click at [425, 7] on span "Edit Workflow" at bounding box center [418, 9] width 26 height 6
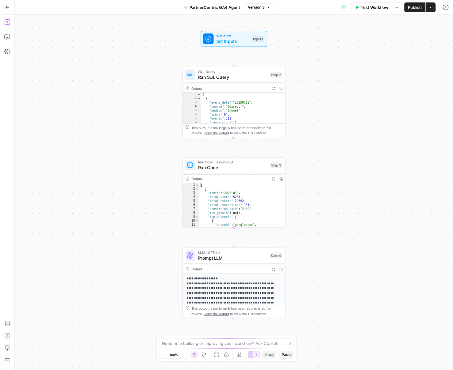
click at [4, 22] on icon "button" at bounding box center [7, 22] width 6 height 6
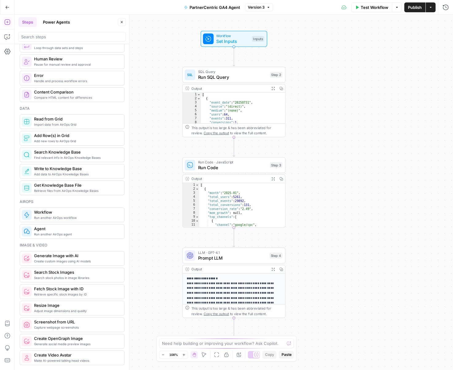
scroll to position [255, 0]
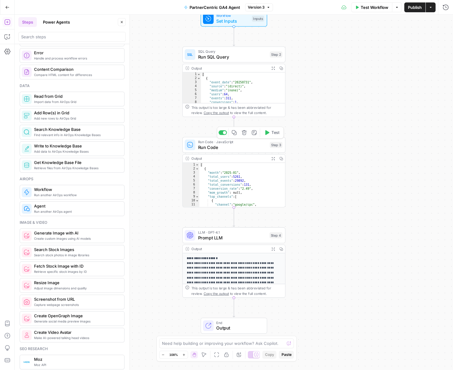
click at [257, 149] on span "Run Code" at bounding box center [232, 147] width 69 height 7
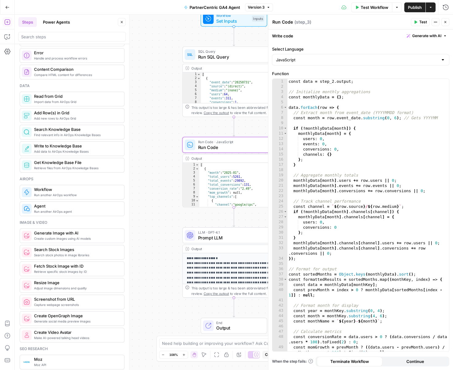
click at [227, 54] on span "Run SQL Query" at bounding box center [232, 57] width 69 height 7
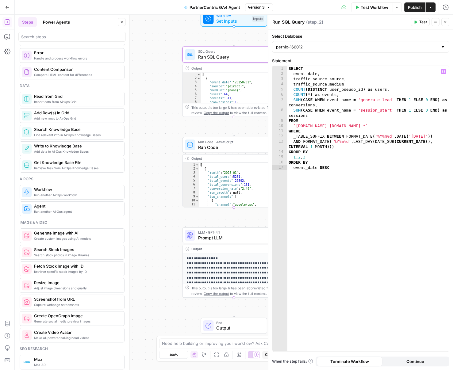
type textarea "**********"
click at [357, 177] on div "SELECT event_date , traffic_source . source , traffic_source . medium , COUNT (…" at bounding box center [369, 214] width 162 height 296
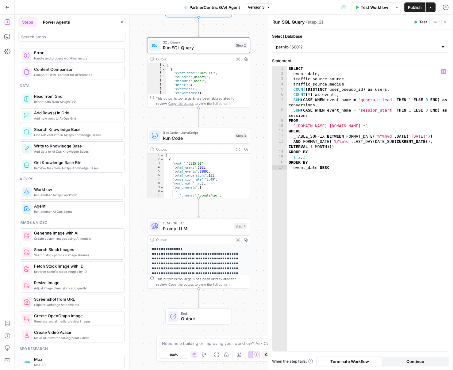
drag, startPoint x: 170, startPoint y: 104, endPoint x: 135, endPoint y: 95, distance: 36.4
click at [135, 95] on div "Workflow Set Inputs Inputs SQL Query Run SQL Query Step 2 Output Expand Output …" at bounding box center [234, 193] width 439 height 356
click at [216, 142] on div "Run Code · JavaScript Run Code Step 3 Copy step Delete step Add Note Test" at bounding box center [198, 136] width 103 height 16
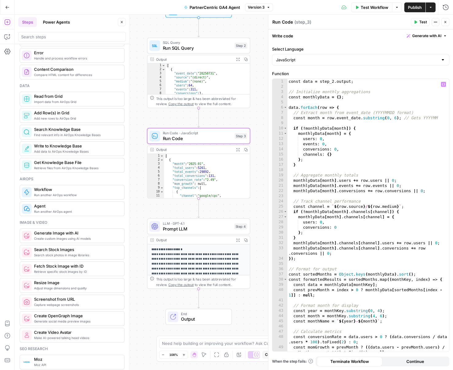
scroll to position [4, 0]
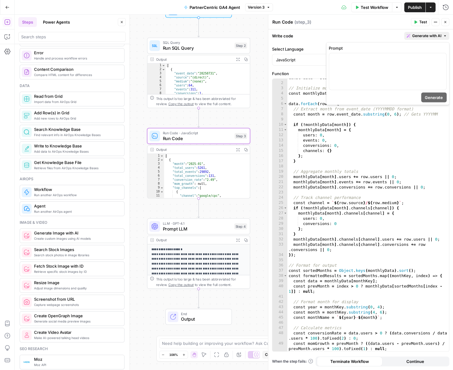
click at [424, 37] on span "Generate with AI" at bounding box center [426, 36] width 29 height 6
click at [427, 38] on span "Generate with AI" at bounding box center [426, 36] width 29 height 6
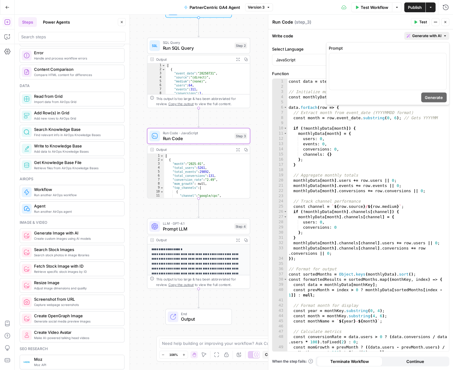
click at [416, 36] on span "Generate with AI" at bounding box center [426, 36] width 29 height 6
click at [422, 35] on span "Generate with AI" at bounding box center [426, 36] width 29 height 6
click at [214, 48] on span "Run SQL Query" at bounding box center [197, 48] width 69 height 7
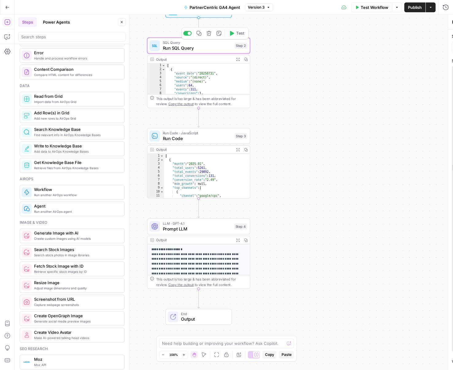
type textarea "Run SQL Query"
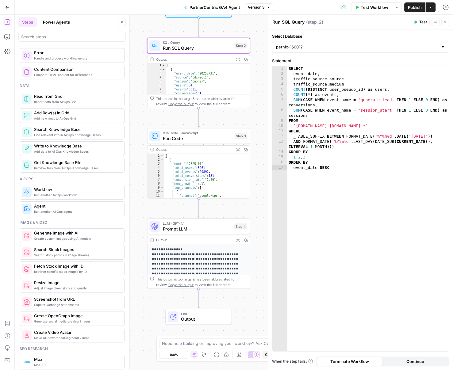
click at [194, 142] on div "Run Code · JavaScript Run Code Step 3 Copy step Delete step Add Note Test" at bounding box center [198, 136] width 103 height 16
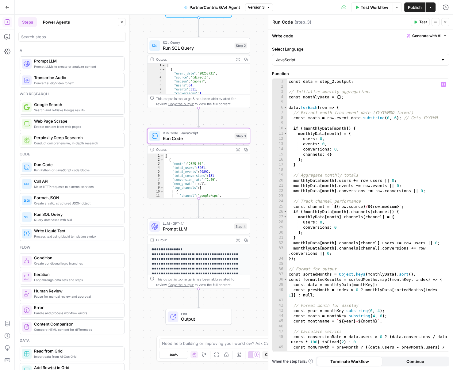
scroll to position [255, 0]
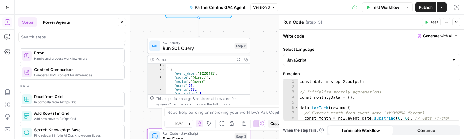
click at [453, 23] on icon "button" at bounding box center [456, 22] width 4 height 4
